Goal: Answer question/provide support: Answer question/provide support

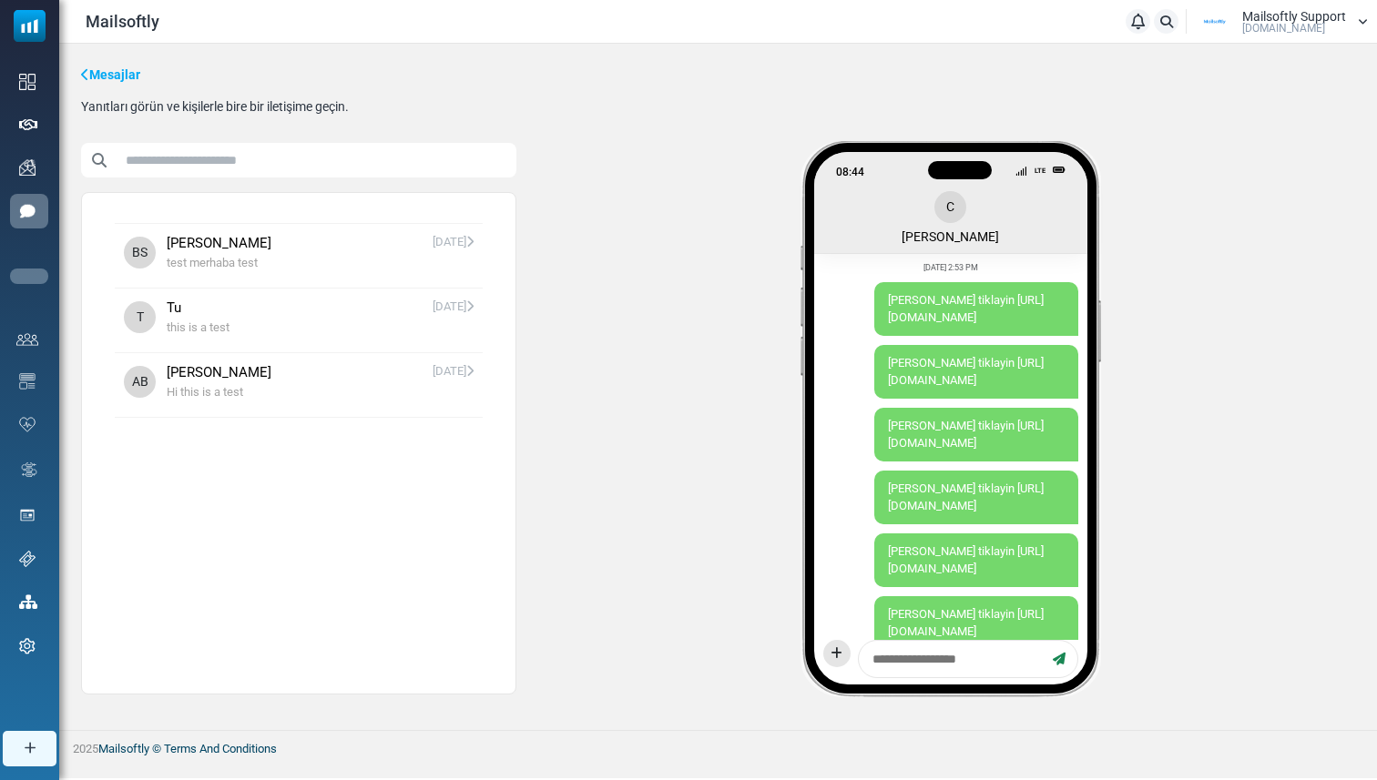
scroll to position [2803, 0]
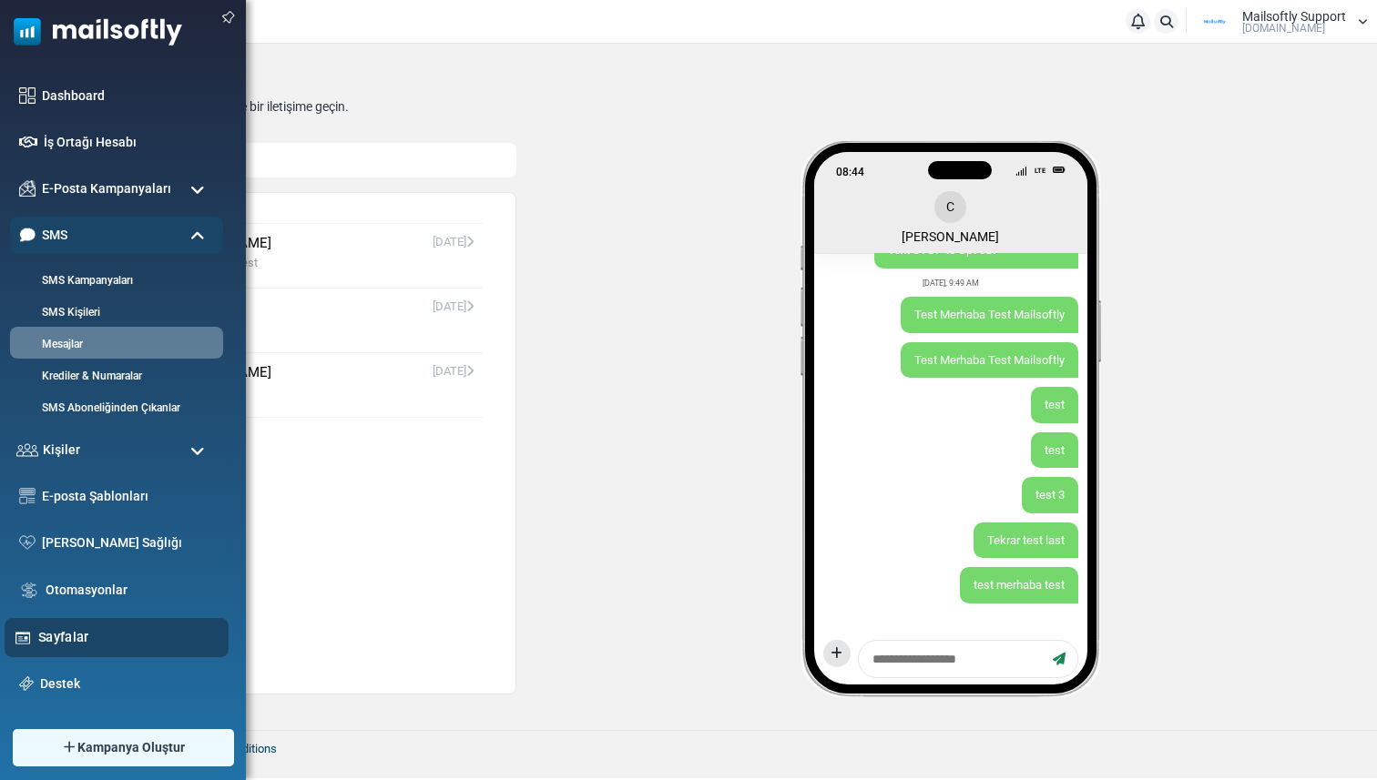
click at [66, 625] on div "Sayfalar" at bounding box center [117, 637] width 224 height 39
click at [73, 637] on link "Sayfalar" at bounding box center [128, 637] width 180 height 20
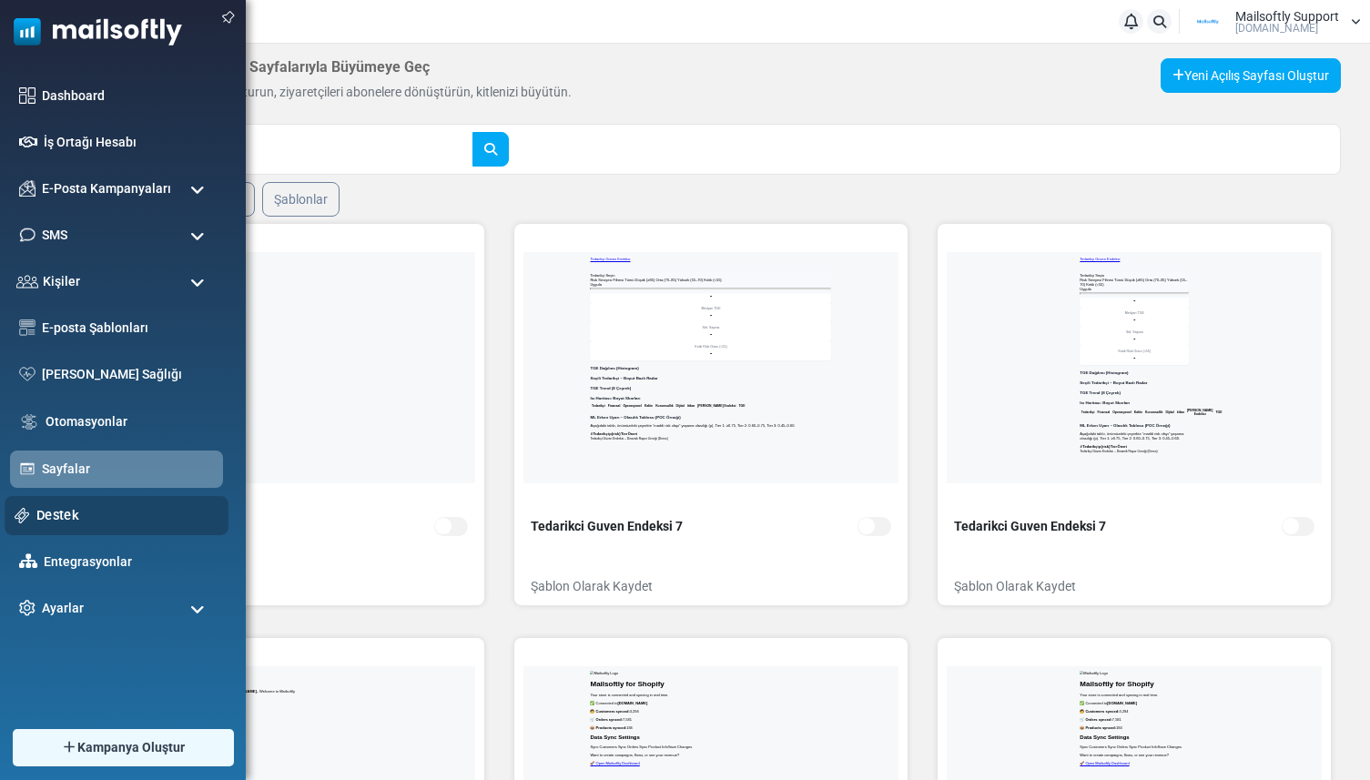
click at [56, 518] on link "Destek" at bounding box center [127, 515] width 182 height 20
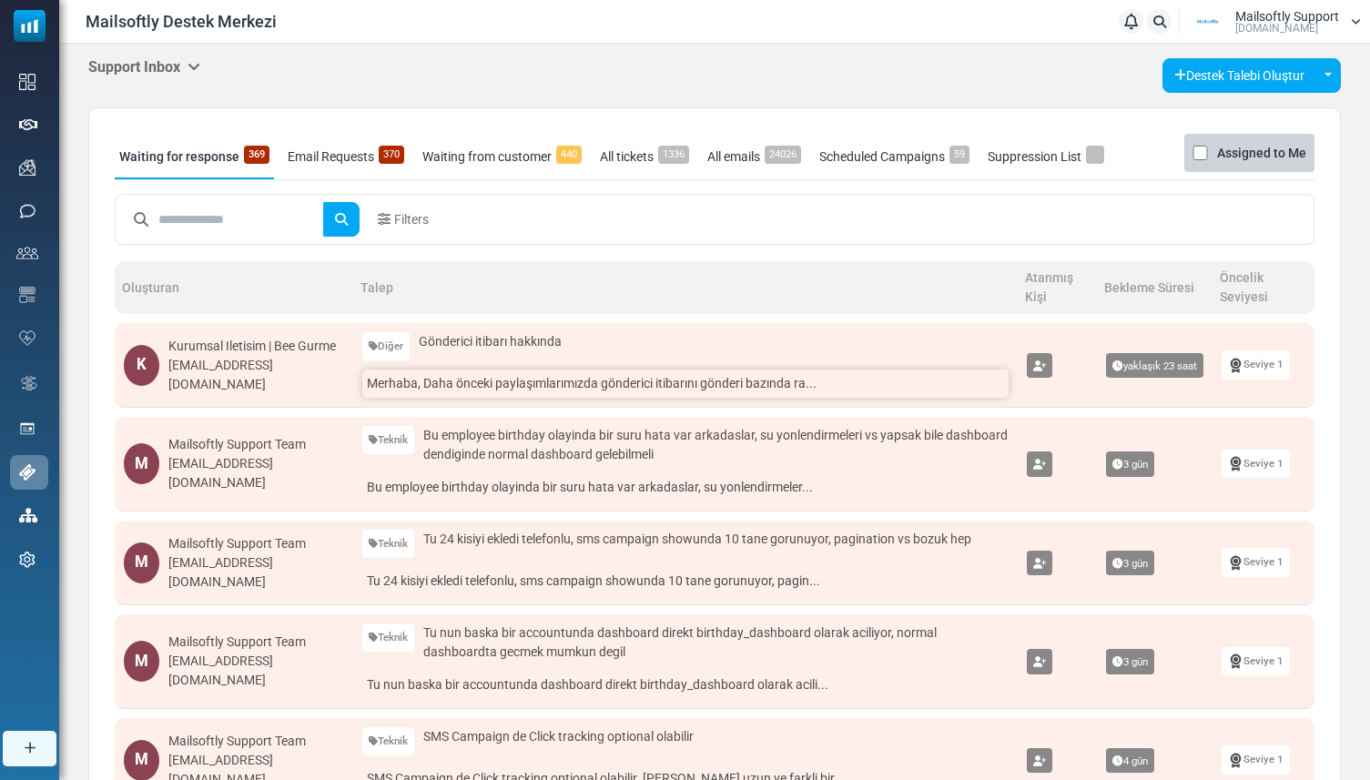
click at [486, 395] on link "Merhaba, Daha önceki paylaşımlarımızda gönderici itibarını gönderi bazında ra..." at bounding box center [685, 384] width 647 height 28
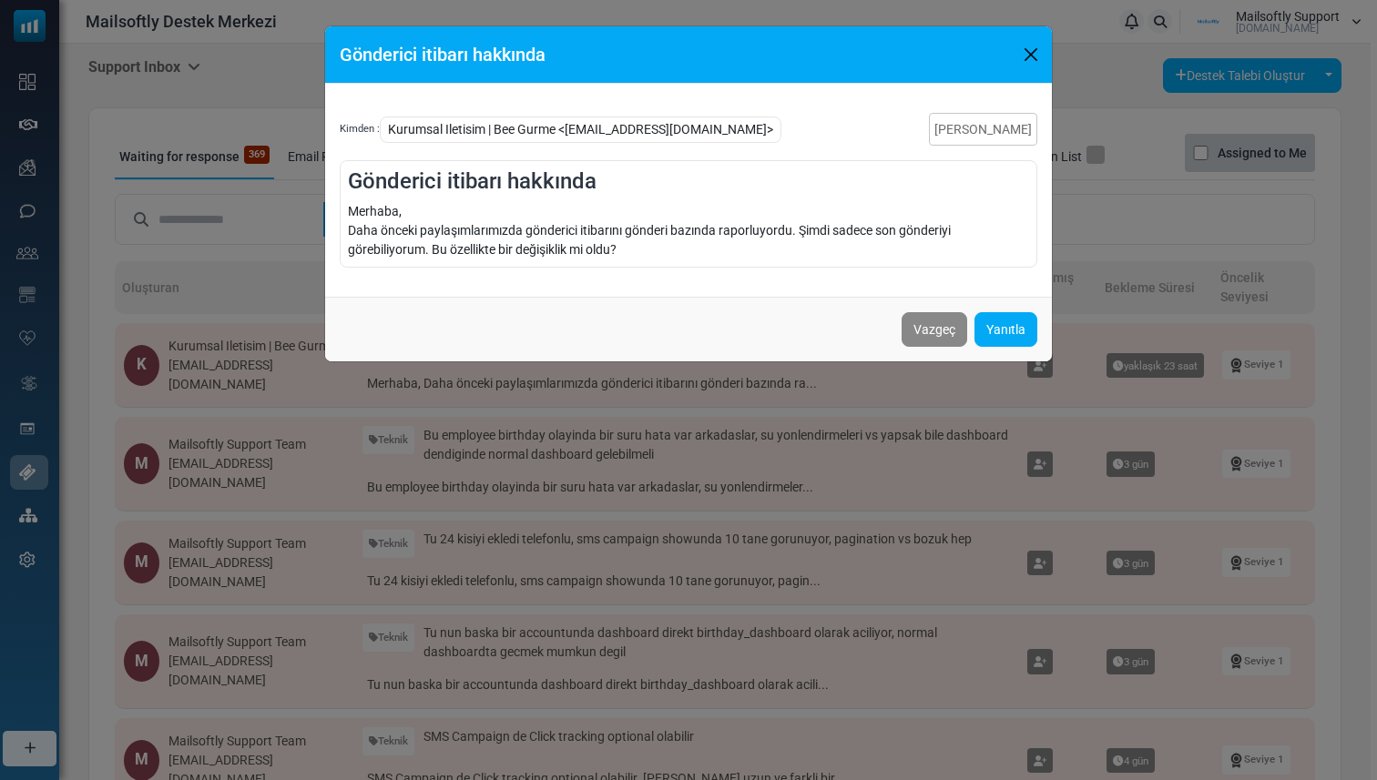
click at [1027, 54] on button "Close" at bounding box center [1030, 54] width 27 height 27
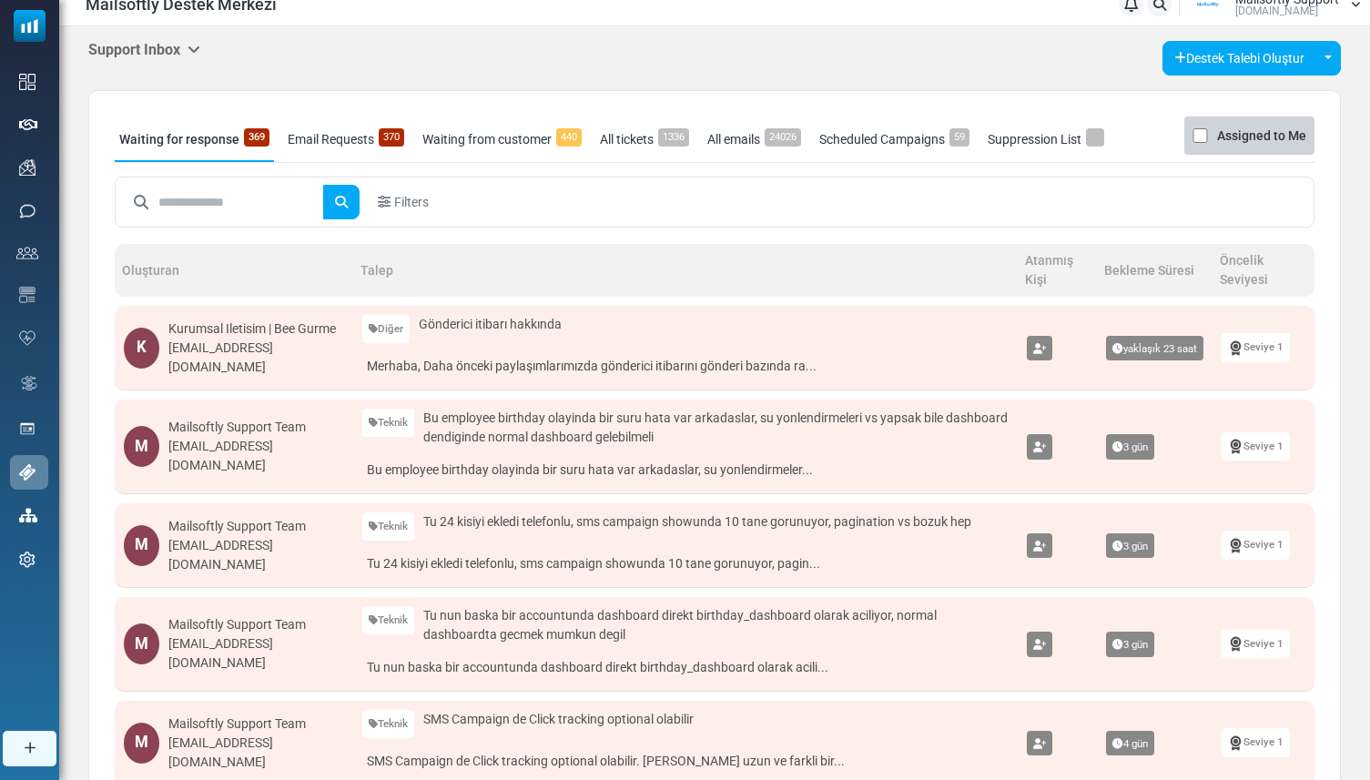
scroll to position [21, 0]
